Goal: Information Seeking & Learning: Find specific fact

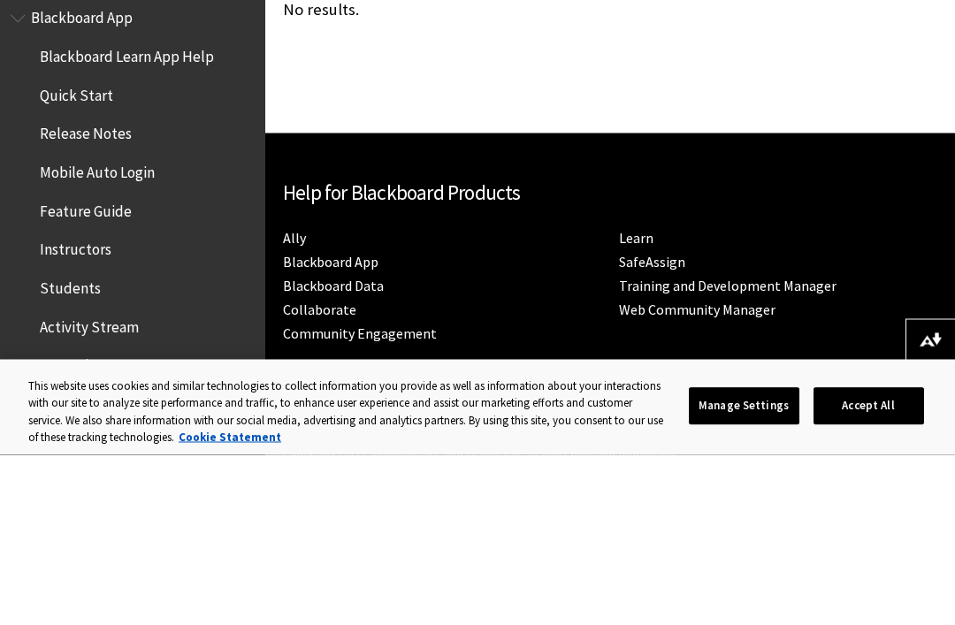
type input "The Five Ways, from Summa Theologica – [PERSON_NAME]"
click at [655, 130] on input "Apply" at bounding box center [683, 129] width 56 height 25
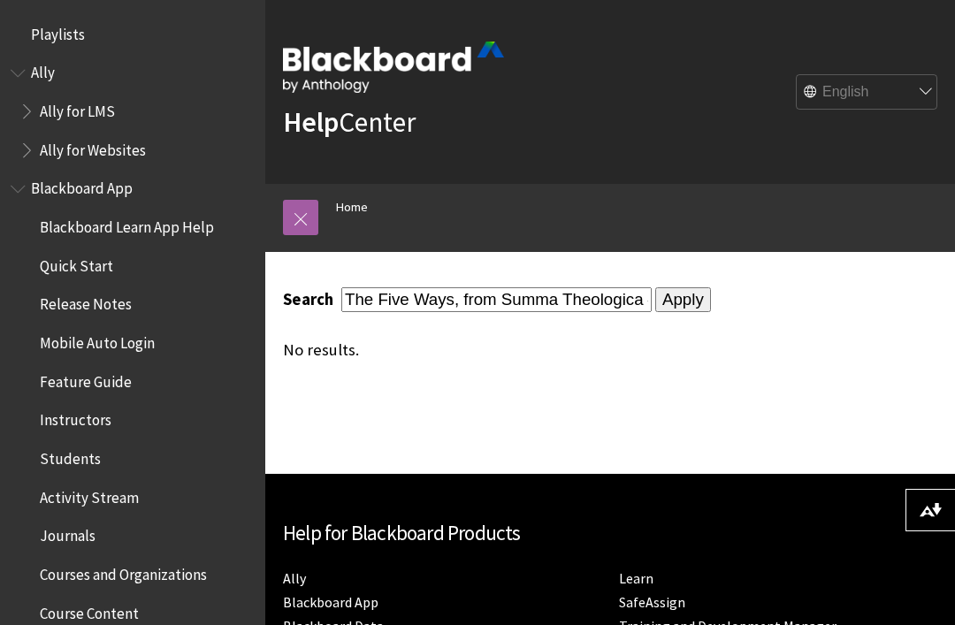
click at [655, 304] on input "Apply" at bounding box center [683, 299] width 56 height 25
click at [509, 301] on input "The Five Ways, from Summa Theologica – [PERSON_NAME]" at bounding box center [496, 299] width 310 height 24
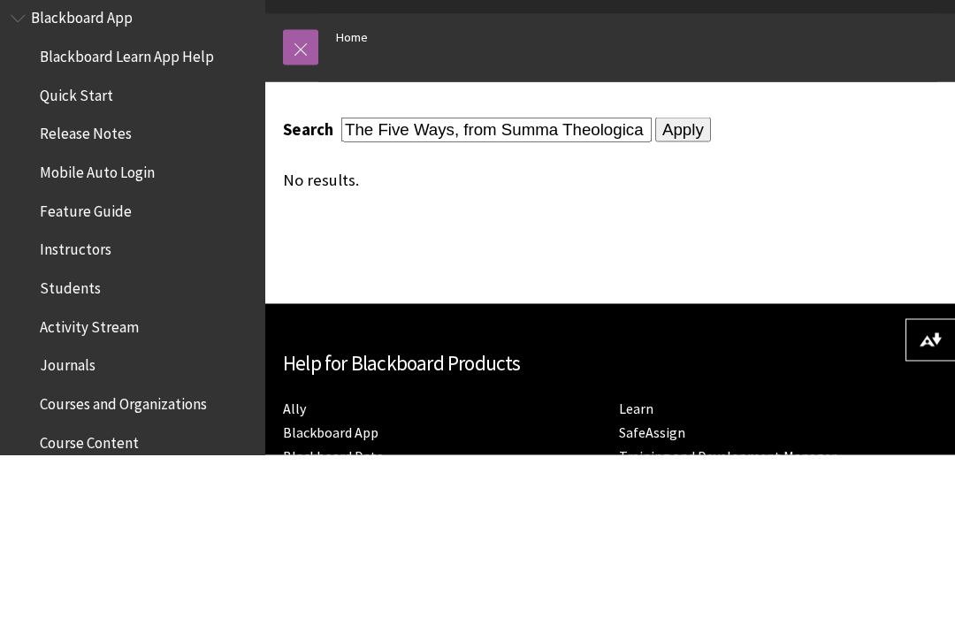
type input "The Five Ways, from Summa Theologica"
click at [655, 287] on input "Apply" at bounding box center [683, 299] width 56 height 25
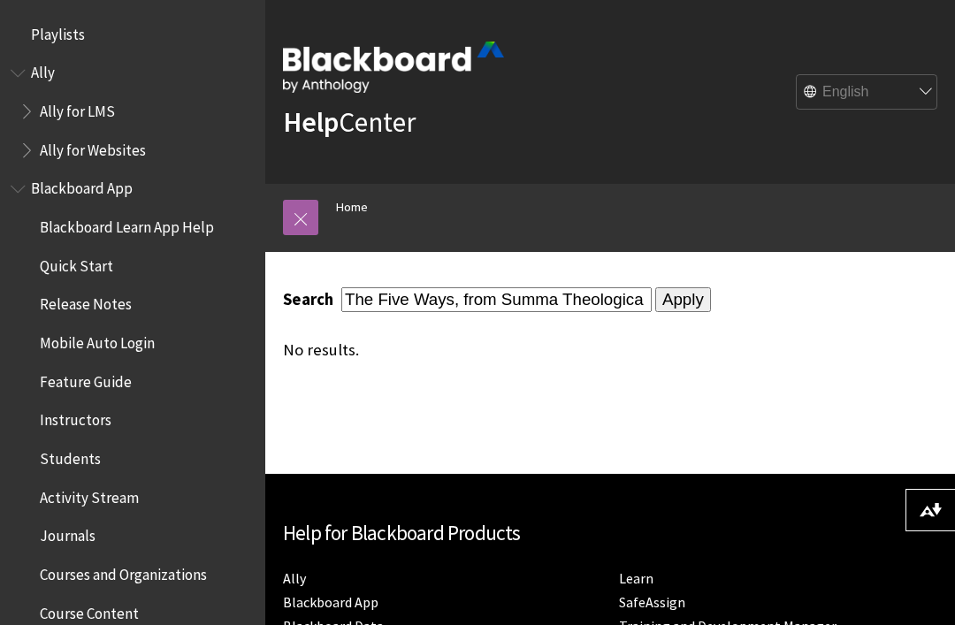
click at [496, 304] on input "The Five Ways, from Summa Theologica" at bounding box center [496, 299] width 310 height 24
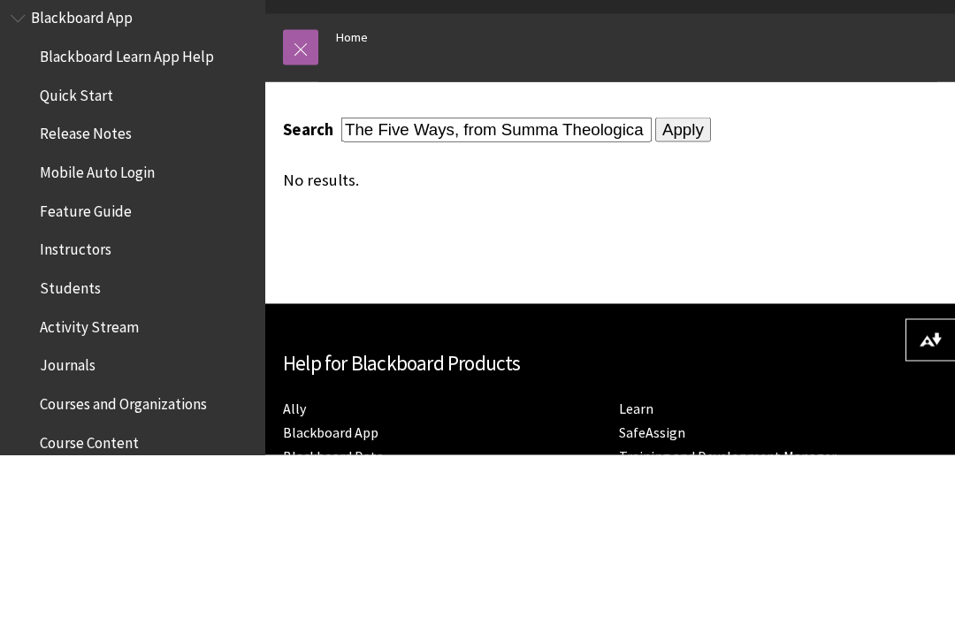
click at [498, 287] on input "The Five Ways, from Summa Theologica" at bounding box center [496, 299] width 310 height 24
click at [496, 287] on input "The Five Ways, from Summa Theologica" at bounding box center [496, 299] width 310 height 24
type input "The Five Ways"
click at [633, 287] on div "Search The Five Ways Apply No results." at bounding box center [610, 323] width 654 height 72
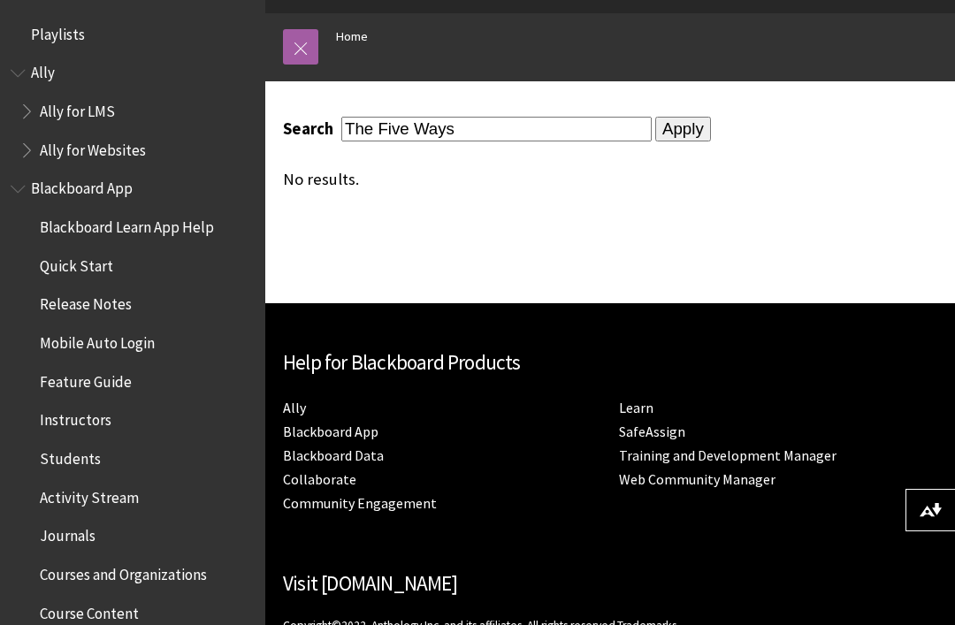
click at [655, 117] on input "Apply" at bounding box center [683, 129] width 56 height 25
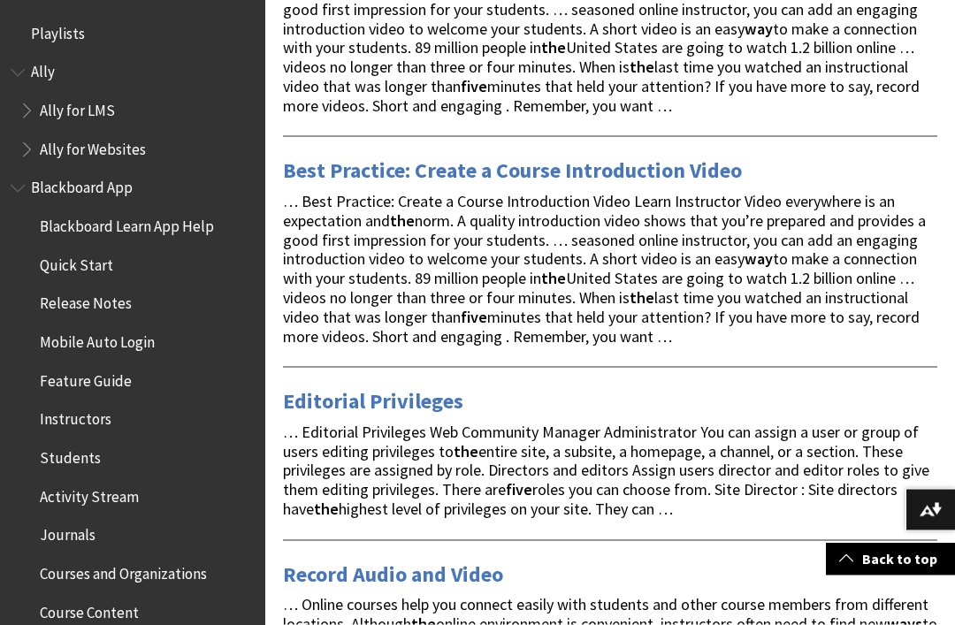
scroll to position [1473, 0]
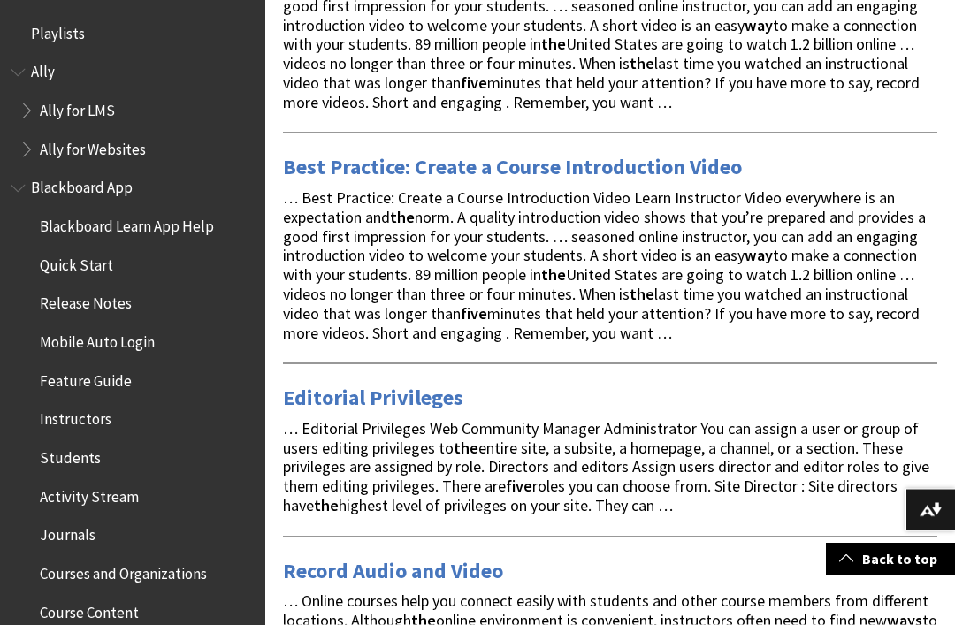
click at [111, 178] on span "Blackboard App" at bounding box center [82, 186] width 102 height 24
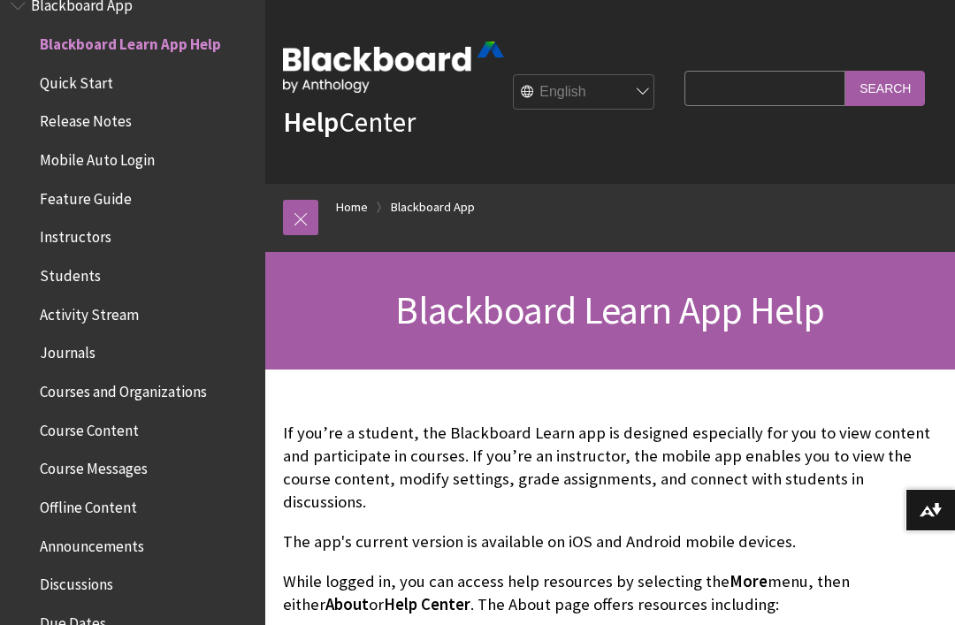
click at [799, 89] on input "Search Query" at bounding box center [765, 88] width 161 height 34
click at [784, 89] on input "Search Query" at bounding box center [765, 88] width 161 height 34
paste input "Read: The Five Ways, from [DEMOGRAPHIC_DATA] – [PERSON_NAME]"
type input "Read: The Five Ways, from [DEMOGRAPHIC_DATA] – [PERSON_NAME]"
click at [875, 84] on input "Search" at bounding box center [885, 88] width 80 height 34
